Goal: Transaction & Acquisition: Purchase product/service

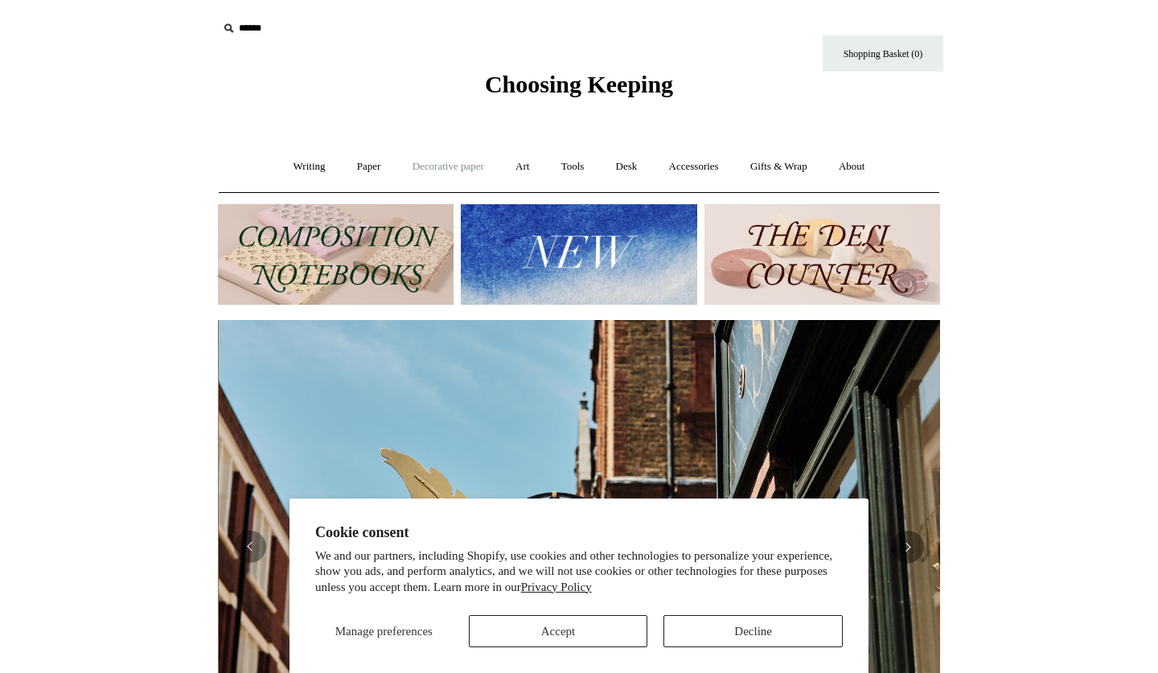
scroll to position [0, 722]
click at [688, 170] on link "Accessories +" at bounding box center [694, 167] width 79 height 43
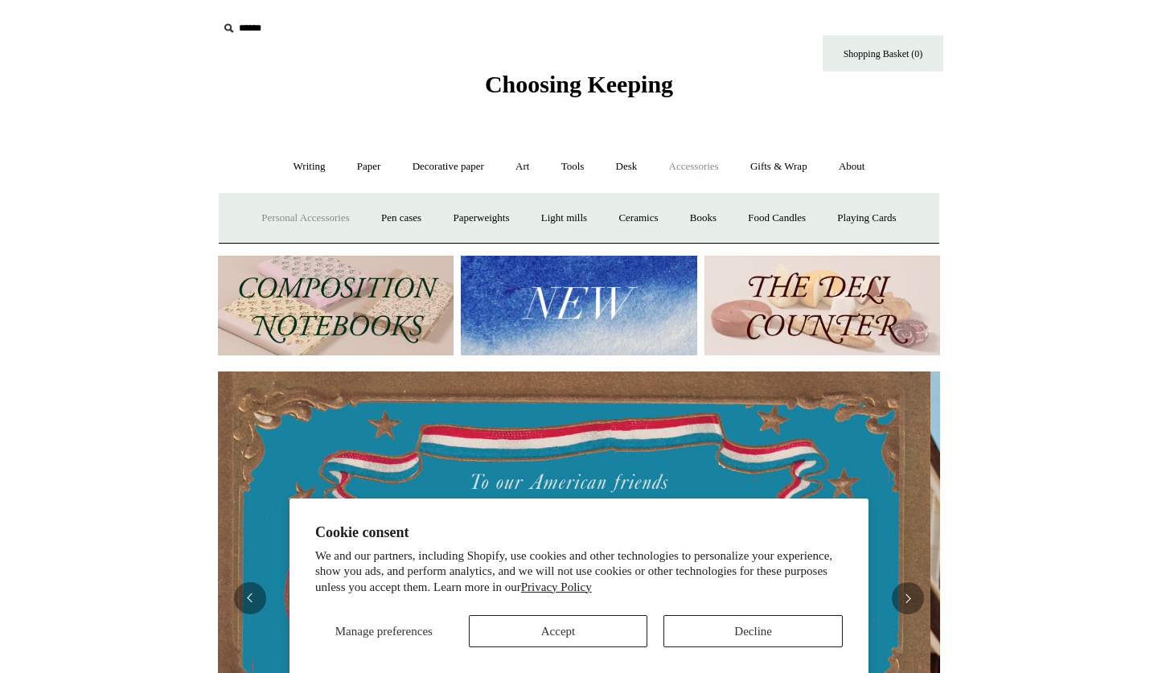
scroll to position [0, 0]
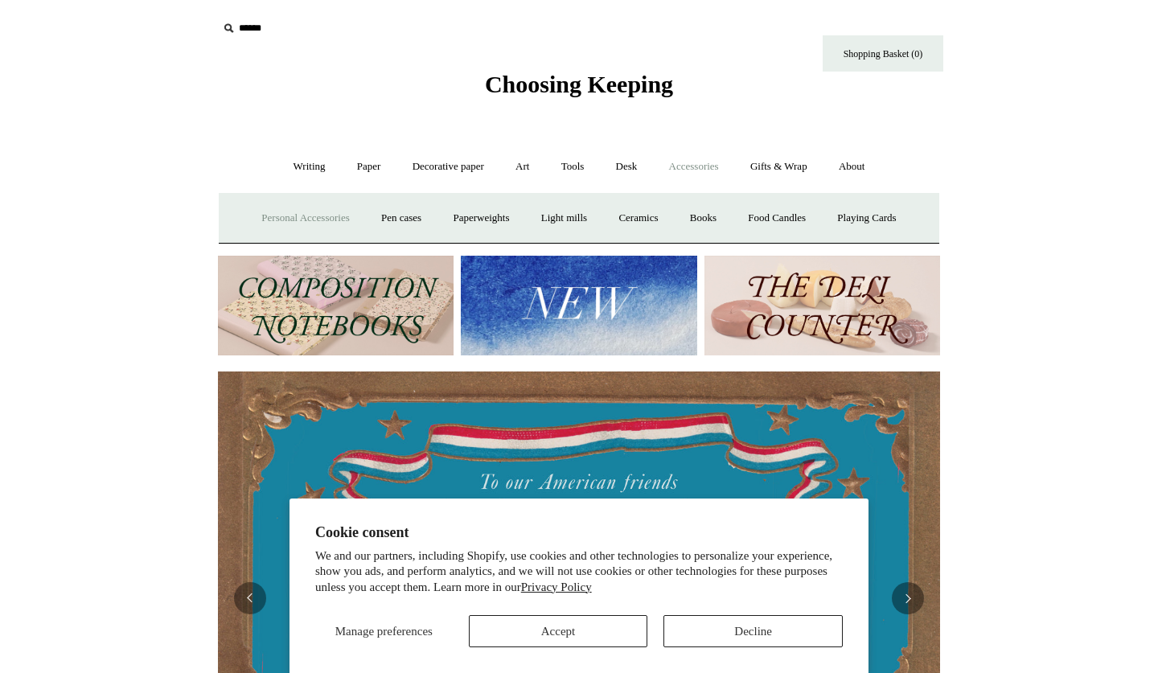
click at [324, 224] on link "Personal Accessories +" at bounding box center [305, 218] width 117 height 43
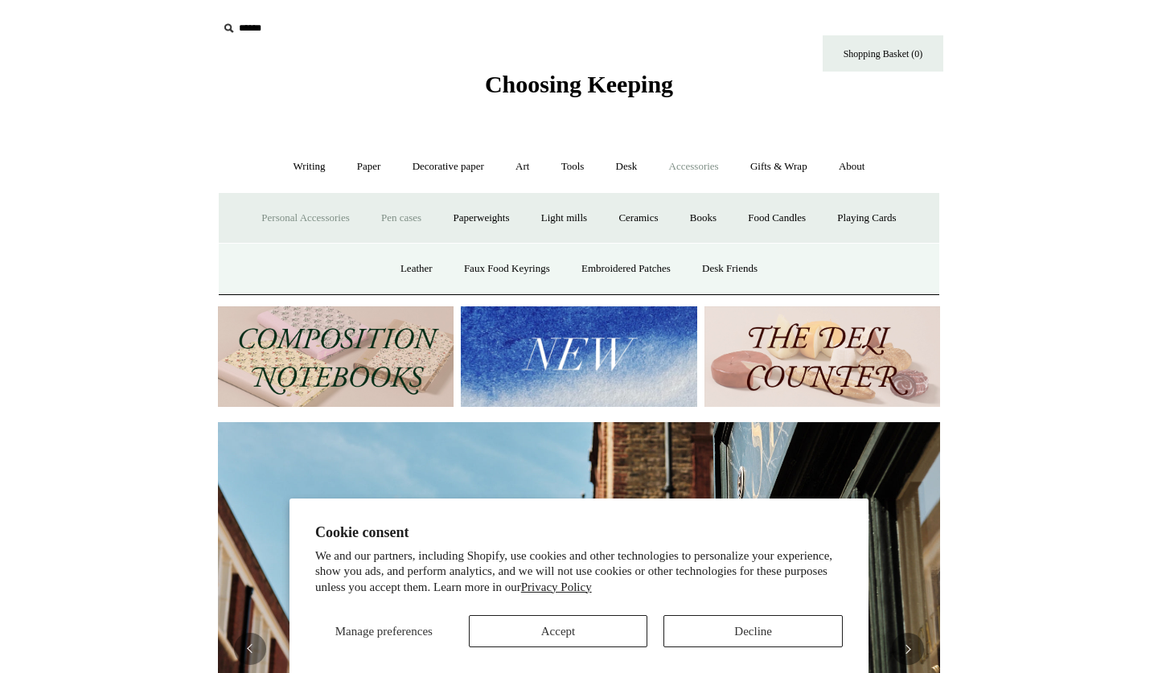
scroll to position [0, 722]
click at [650, 214] on link "Ceramics +" at bounding box center [638, 218] width 68 height 43
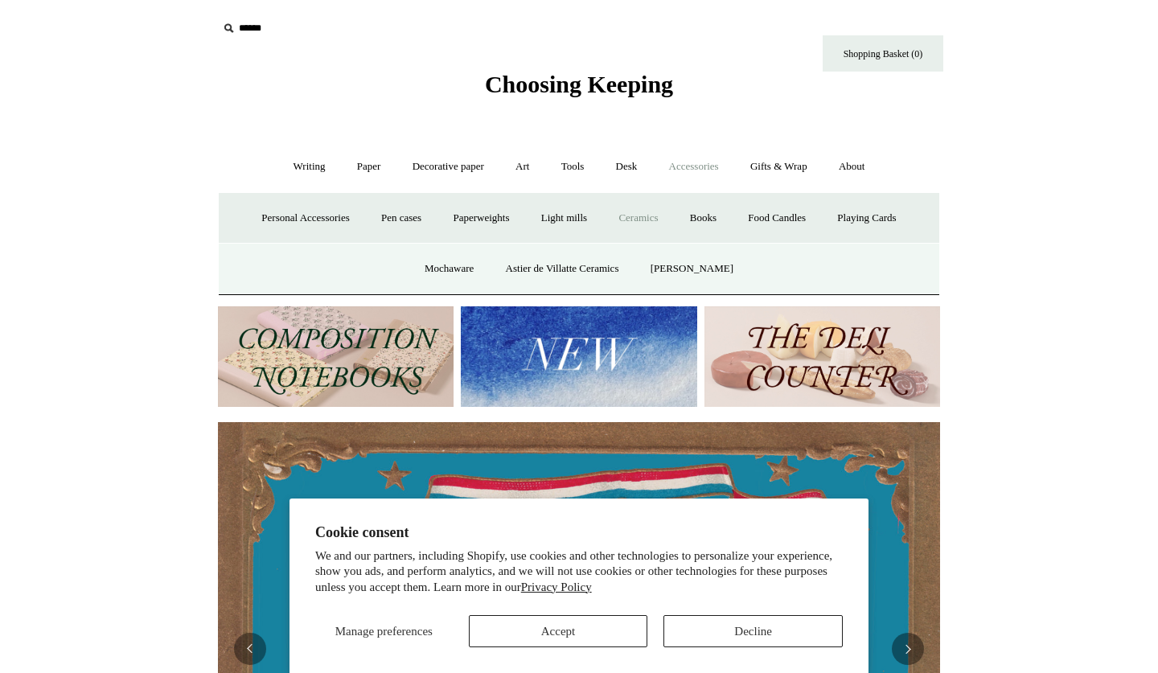
scroll to position [0, 0]
click at [626, 162] on link "Desk +" at bounding box center [627, 167] width 51 height 43
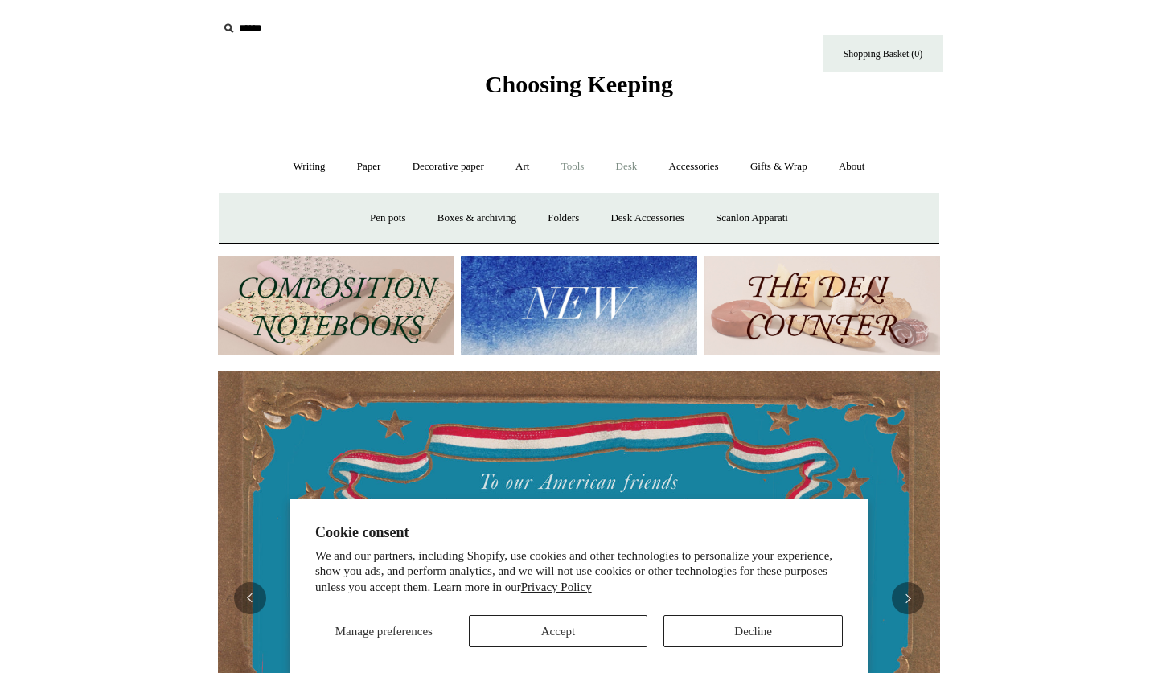
click at [585, 165] on link "Tools +" at bounding box center [573, 167] width 52 height 43
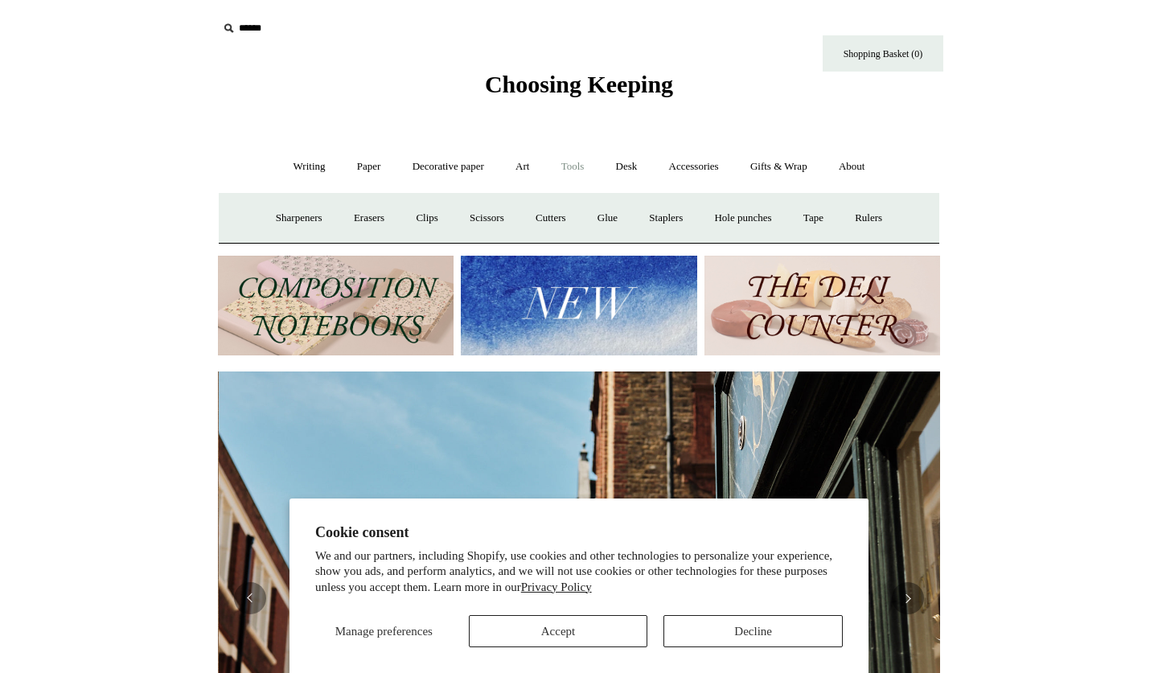
scroll to position [0, 722]
click at [526, 170] on link "Art +" at bounding box center [522, 167] width 43 height 43
click at [477, 166] on link "Decorative paper +" at bounding box center [448, 167] width 101 height 43
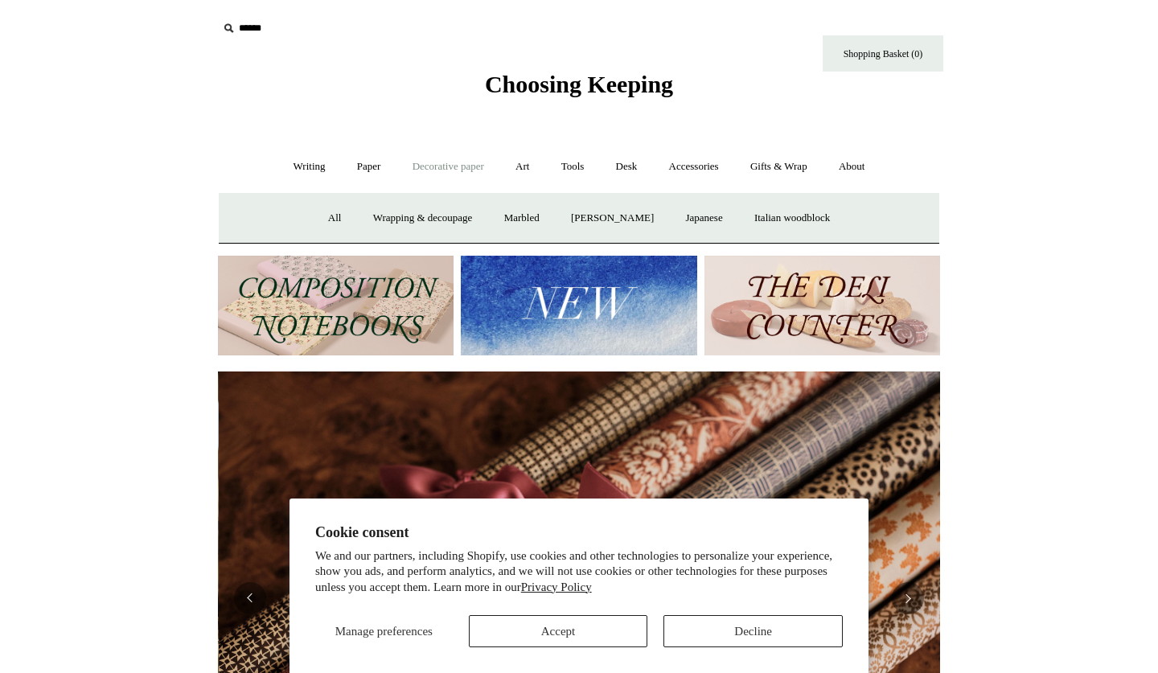
scroll to position [0, 1444]
click at [513, 224] on link "Marbled" at bounding box center [522, 218] width 64 height 43
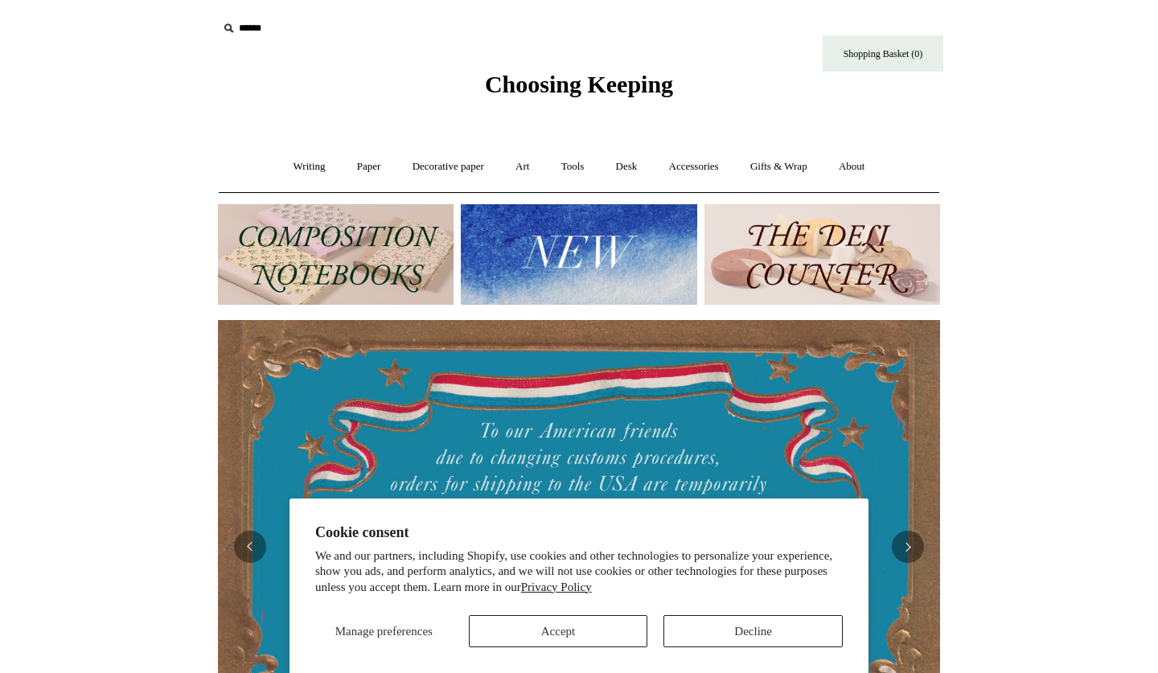
click at [240, 32] on input "text" at bounding box center [317, 29] width 198 height 30
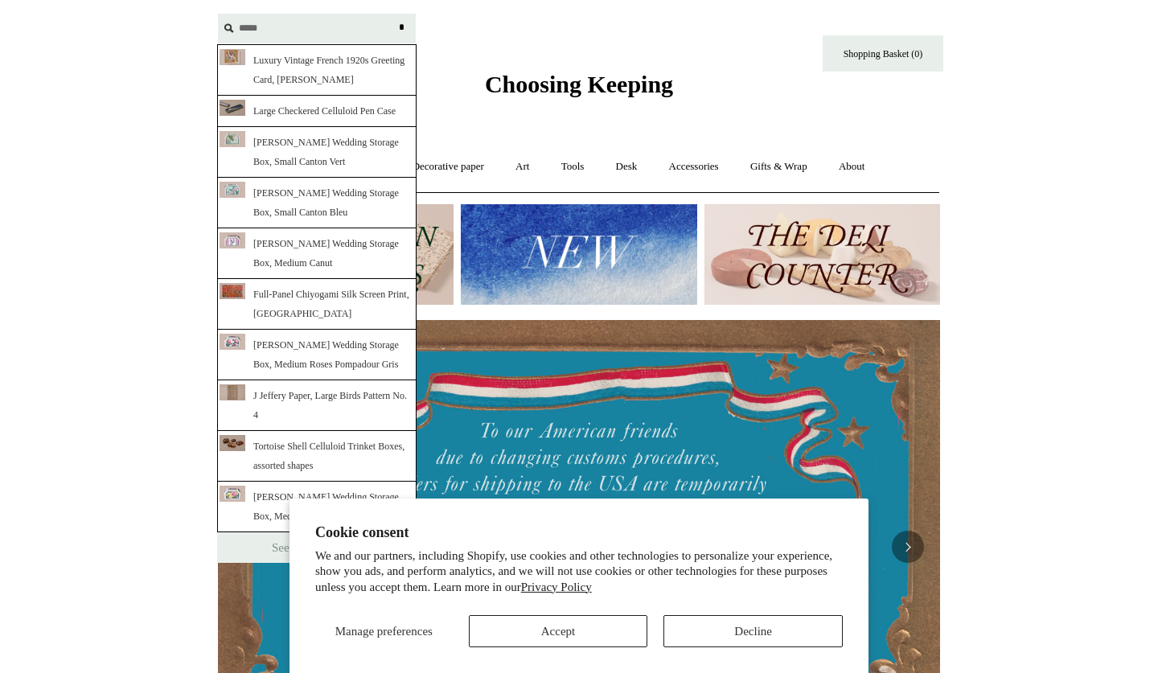
type input "*****"
click at [308, 289] on link "Full-Panel Chiyogami Silk Screen Print, [GEOGRAPHIC_DATA]" at bounding box center [316, 304] width 199 height 51
